Goal: Task Accomplishment & Management: Manage account settings

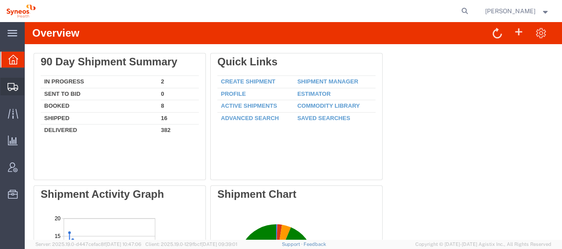
click at [0, 0] on span "Shipment Manager" at bounding box center [0, 0] width 0 height 0
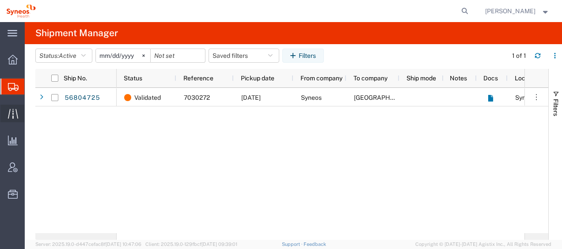
click at [31, 113] on span "Traffic" at bounding box center [27, 114] width 6 height 18
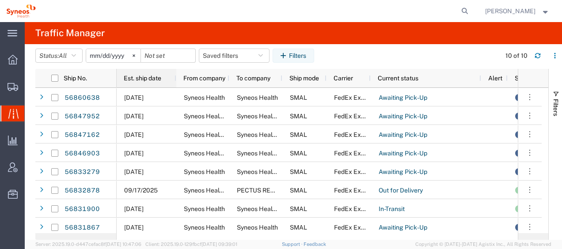
click at [142, 80] on span "Est. ship date" at bounding box center [143, 78] width 38 height 7
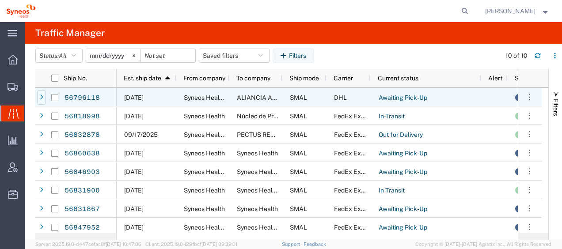
click at [44, 97] on div at bounding box center [41, 98] width 9 height 14
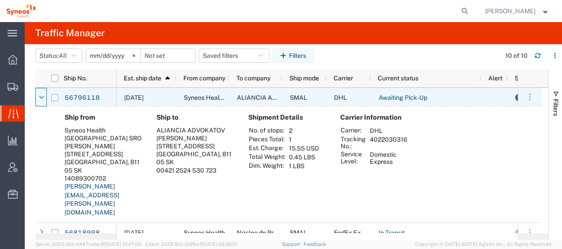
click at [44, 97] on div at bounding box center [41, 98] width 9 height 14
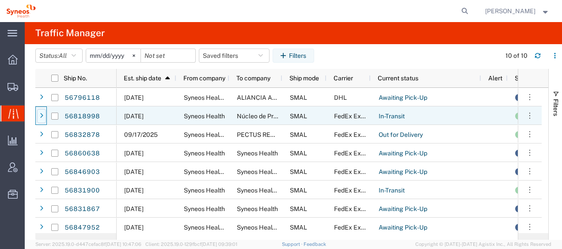
click at [45, 114] on div at bounding box center [41, 116] width 9 height 14
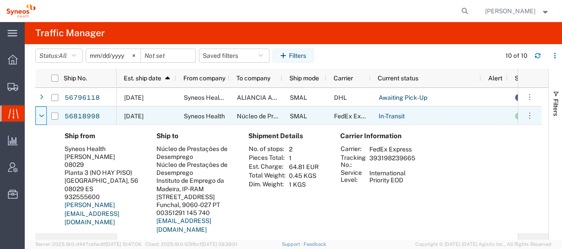
click at [45, 114] on div at bounding box center [41, 116] width 9 height 14
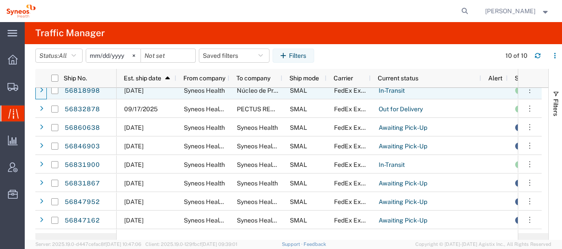
scroll to position [40, 0]
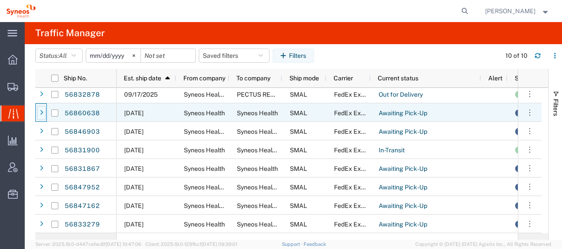
click at [42, 115] on icon at bounding box center [42, 113] width 4 height 6
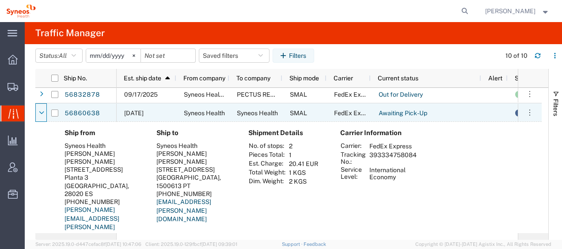
click at [42, 115] on icon at bounding box center [41, 113] width 5 height 6
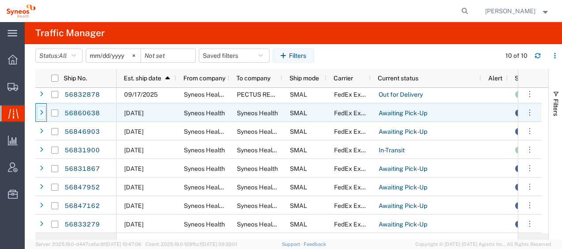
scroll to position [40, 0]
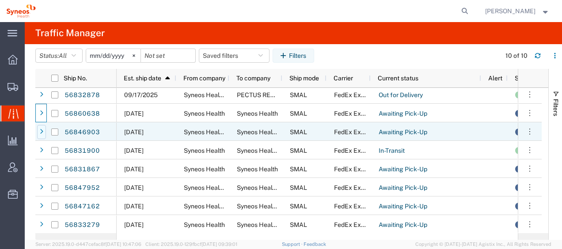
click at [42, 132] on icon at bounding box center [42, 132] width 4 height 6
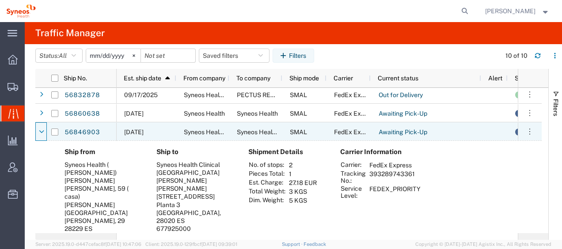
click at [42, 132] on icon at bounding box center [41, 132] width 5 height 6
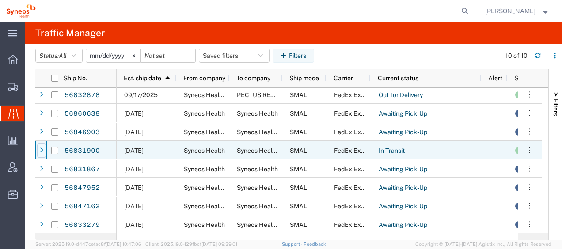
click at [41, 149] on icon at bounding box center [42, 151] width 4 height 6
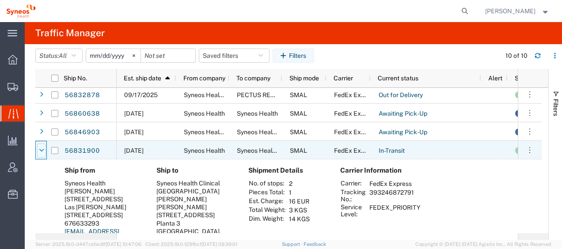
click at [41, 148] on icon at bounding box center [41, 151] width 5 height 6
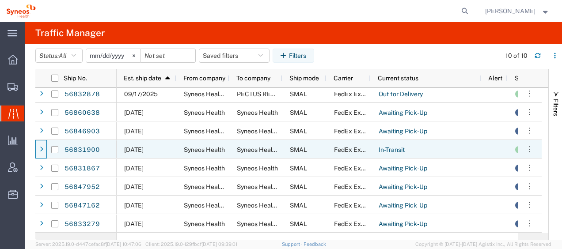
scroll to position [40, 0]
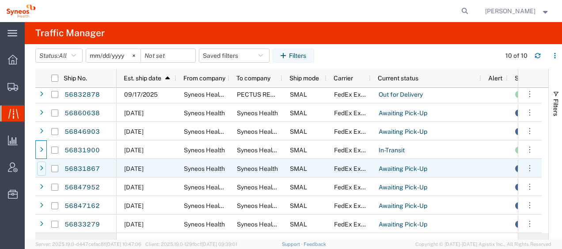
click at [42, 163] on div at bounding box center [41, 169] width 9 height 14
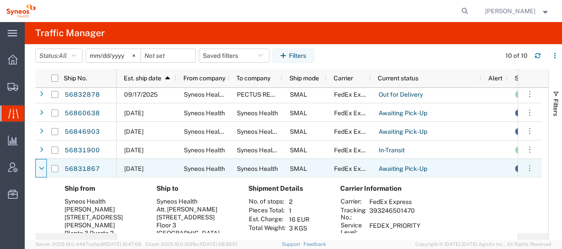
click at [42, 163] on div at bounding box center [41, 169] width 9 height 14
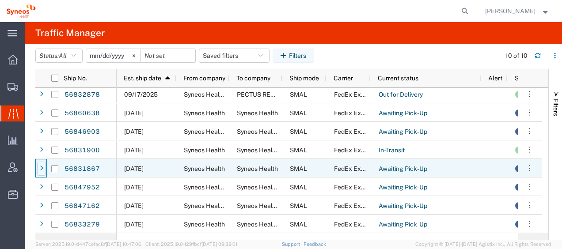
scroll to position [40, 0]
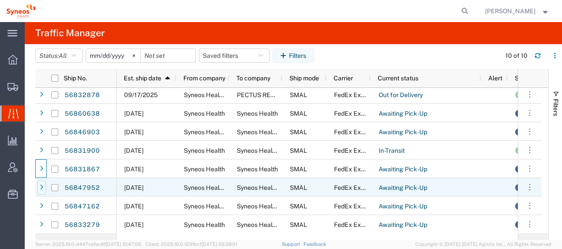
click at [42, 185] on icon at bounding box center [42, 188] width 4 height 6
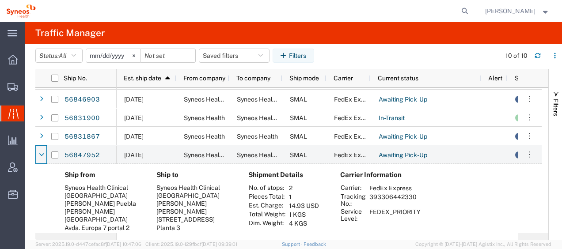
scroll to position [84, 0]
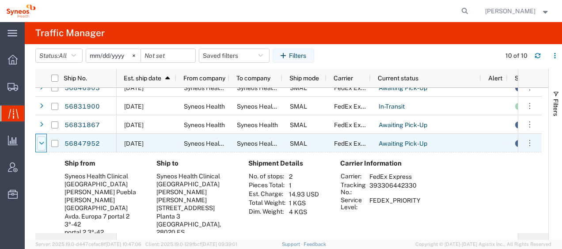
click at [38, 147] on div at bounding box center [41, 144] width 9 height 14
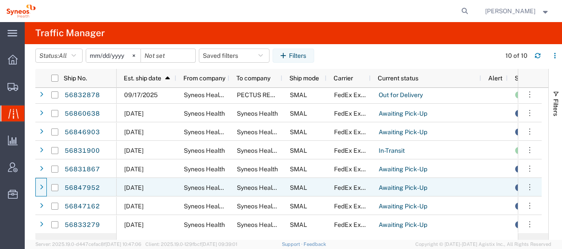
scroll to position [40, 0]
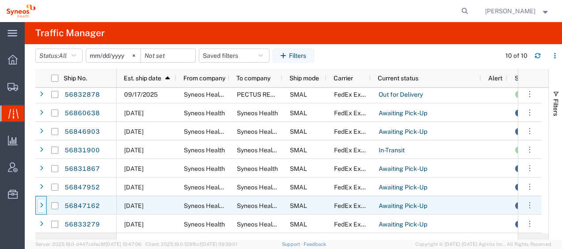
click at [43, 206] on div at bounding box center [41, 206] width 9 height 14
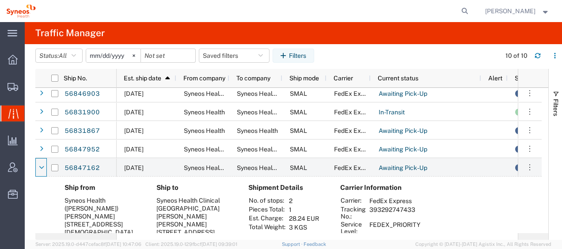
scroll to position [129, 0]
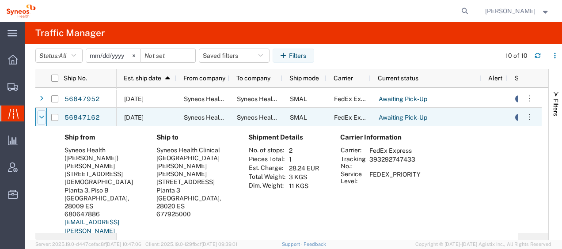
click at [38, 119] on div at bounding box center [41, 118] width 9 height 14
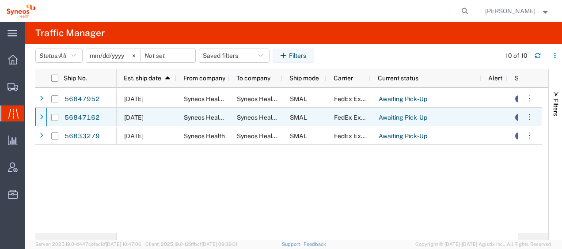
scroll to position [40, 0]
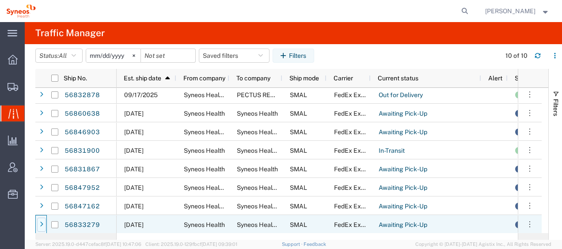
click at [43, 222] on div at bounding box center [41, 225] width 9 height 14
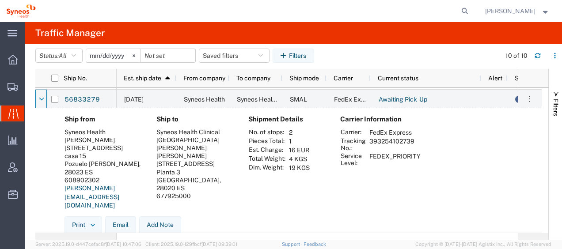
scroll to position [0, 0]
